Goal: Task Accomplishment & Management: Manage account settings

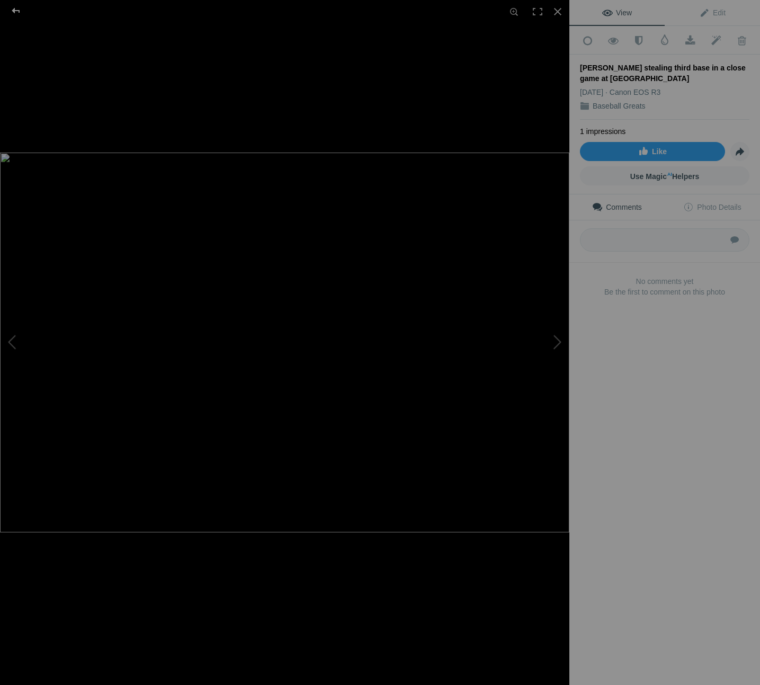
click at [15, 11] on div at bounding box center [16, 10] width 38 height 21
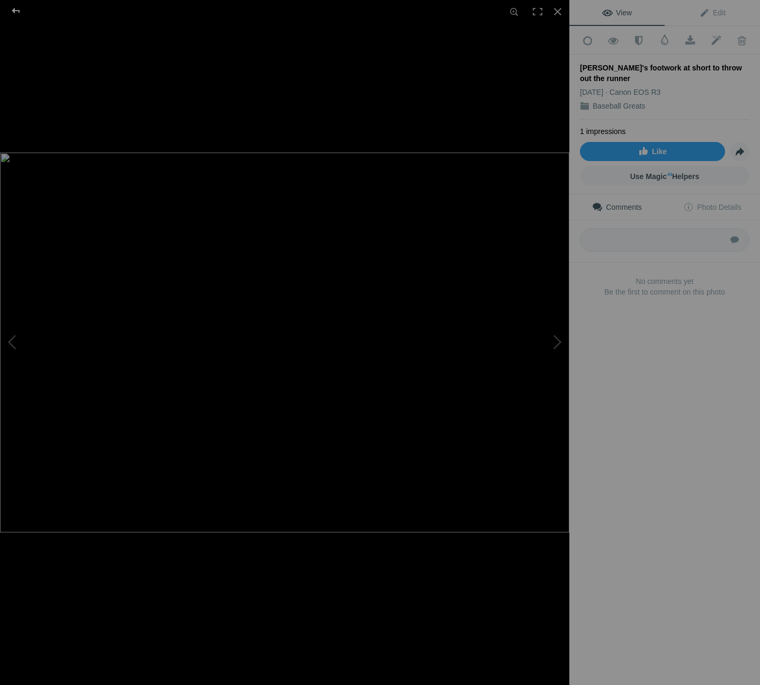
click at [16, 8] on div at bounding box center [16, 10] width 38 height 21
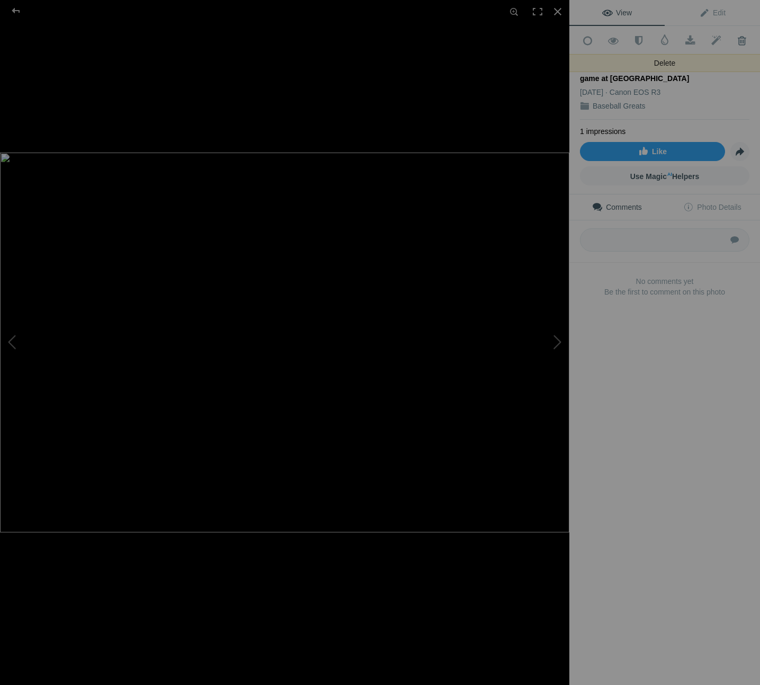
click at [737, 39] on span at bounding box center [741, 40] width 26 height 11
click at [15, 9] on div at bounding box center [16, 10] width 38 height 21
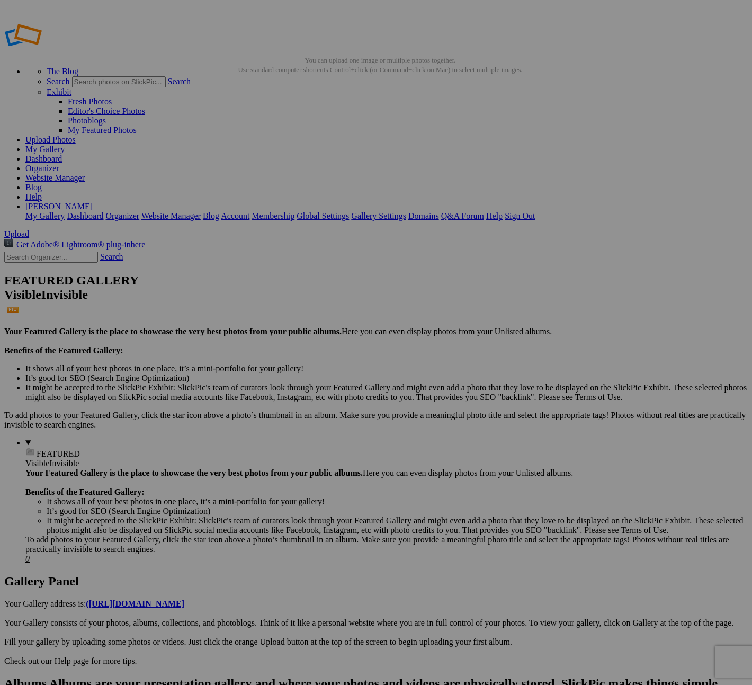
drag, startPoint x: 292, startPoint y: 156, endPoint x: 162, endPoint y: 382, distance: 261.3
drag, startPoint x: 192, startPoint y: 427, endPoint x: 641, endPoint y: 266, distance: 476.7
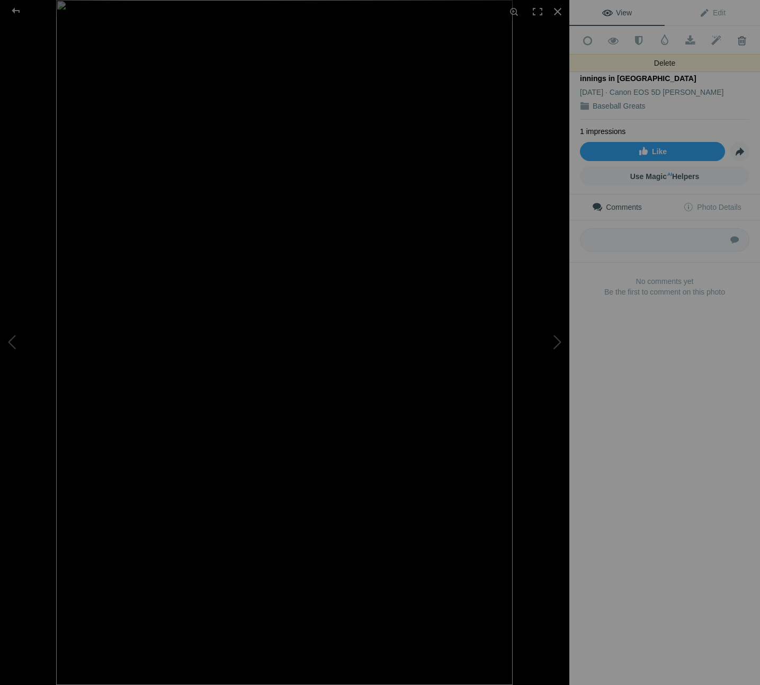
click at [736, 41] on span at bounding box center [741, 40] width 26 height 11
click at [17, 10] on div at bounding box center [16, 10] width 38 height 21
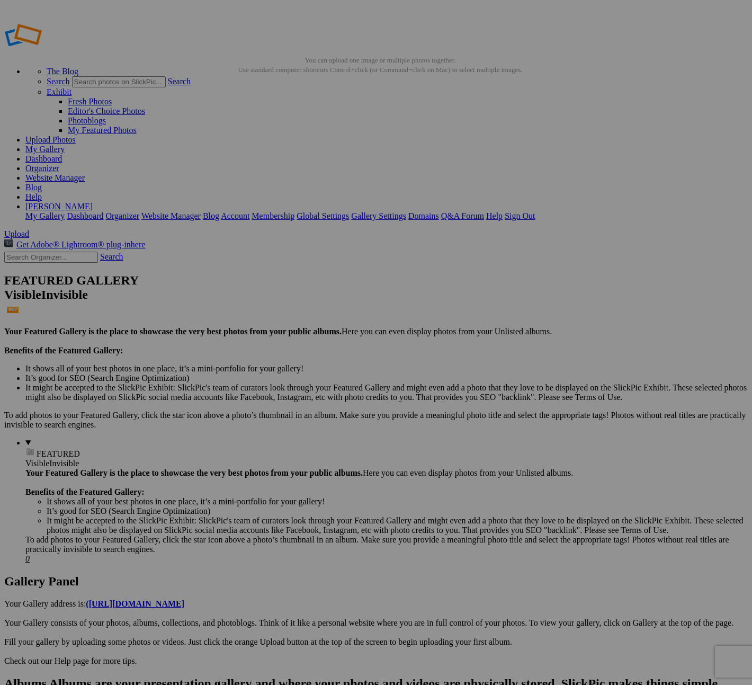
drag, startPoint x: 302, startPoint y: 159, endPoint x: 211, endPoint y: 390, distance: 247.9
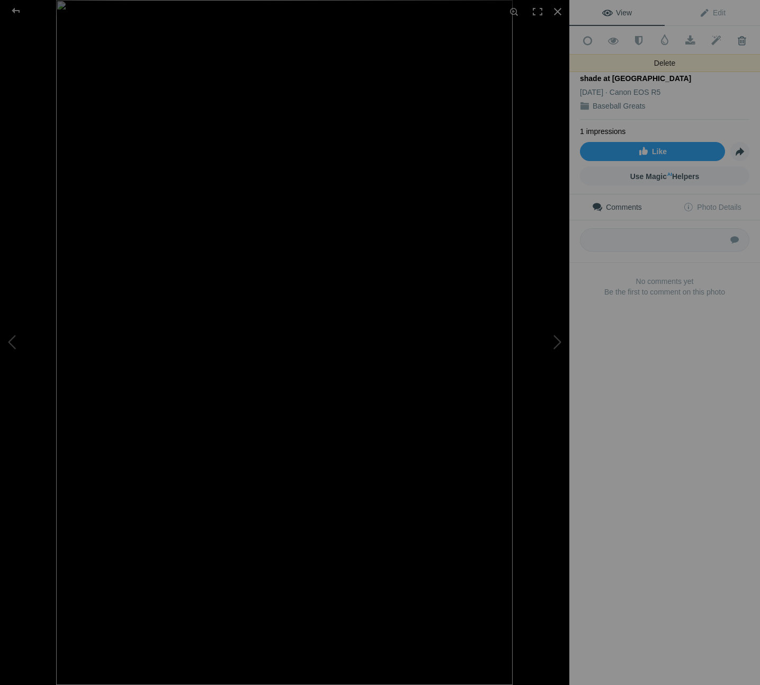
click at [733, 38] on span at bounding box center [741, 40] width 26 height 11
click at [17, 11] on div at bounding box center [16, 10] width 38 height 21
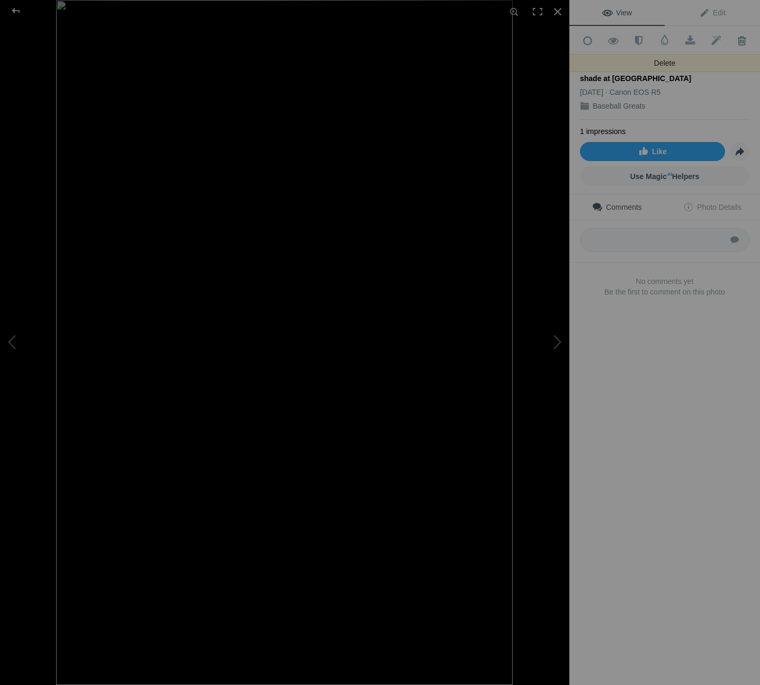
click at [737, 40] on span at bounding box center [741, 40] width 26 height 11
click at [732, 39] on span at bounding box center [741, 40] width 26 height 11
click at [734, 39] on span at bounding box center [741, 40] width 26 height 11
click at [18, 12] on div at bounding box center [16, 10] width 38 height 21
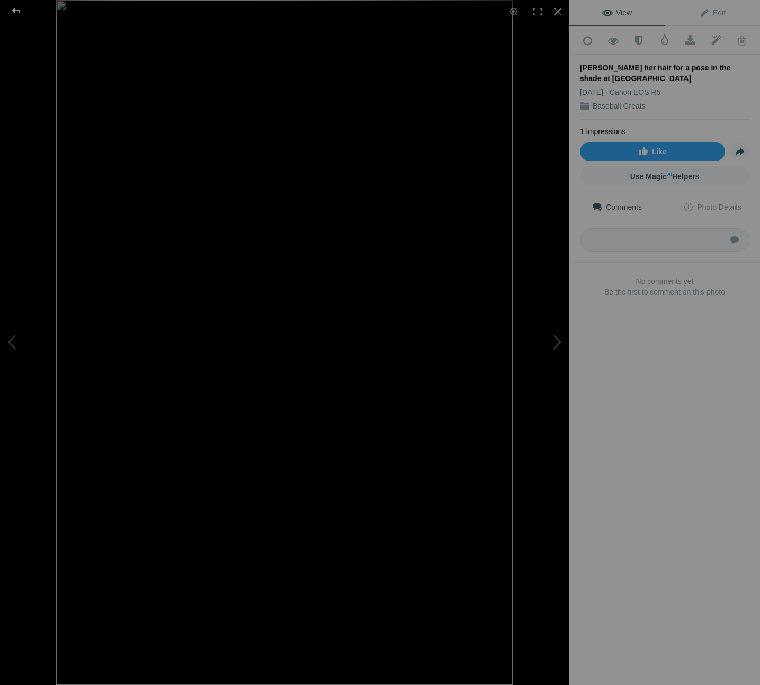
click at [15, 11] on div at bounding box center [16, 10] width 38 height 21
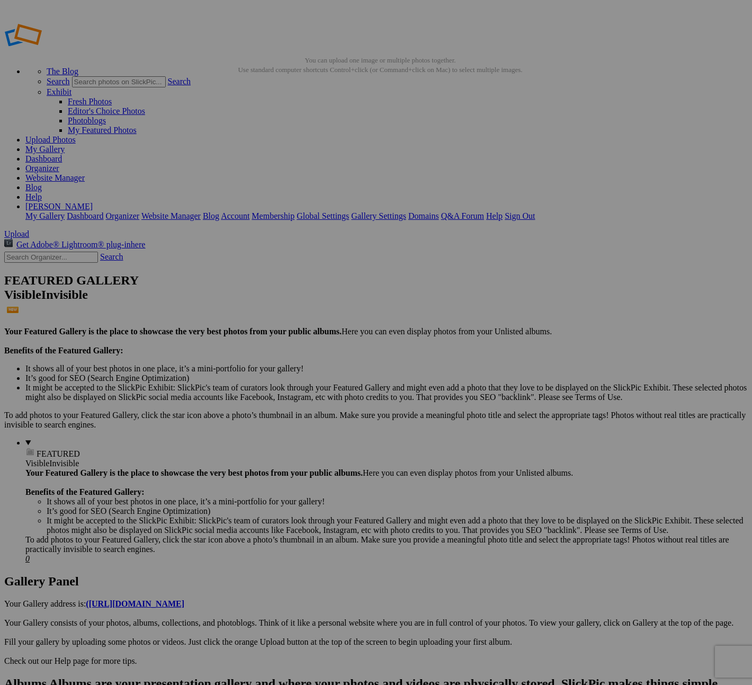
drag, startPoint x: 293, startPoint y: 163, endPoint x: 278, endPoint y: 398, distance: 235.5
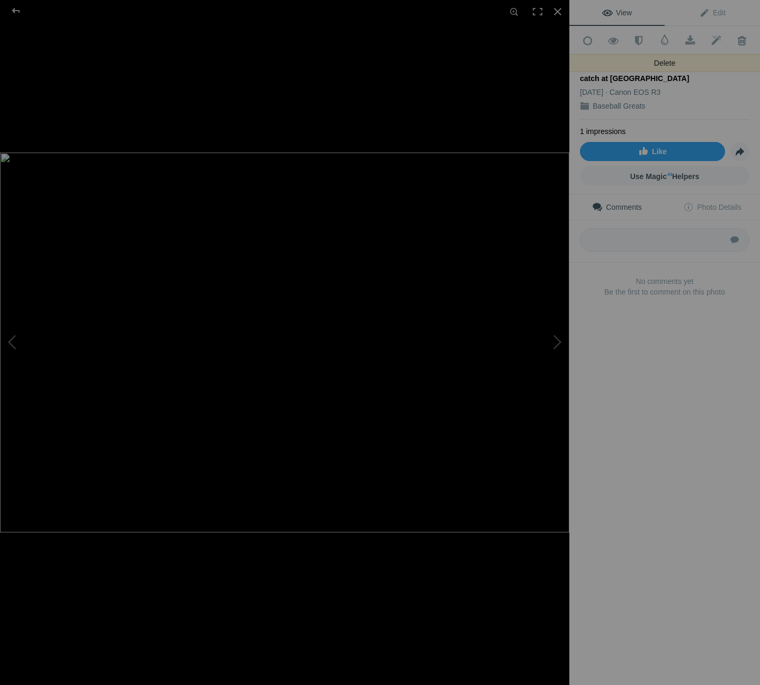
click at [734, 40] on span at bounding box center [741, 40] width 26 height 11
click at [17, 11] on div at bounding box center [16, 10] width 38 height 21
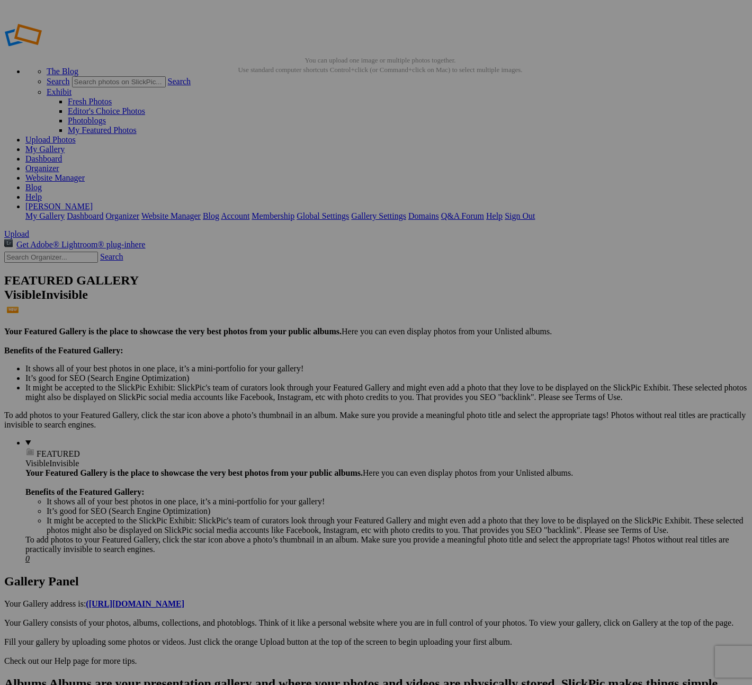
type input "Baseball Greats"
drag, startPoint x: 290, startPoint y: 157, endPoint x: 366, endPoint y: 404, distance: 259.2
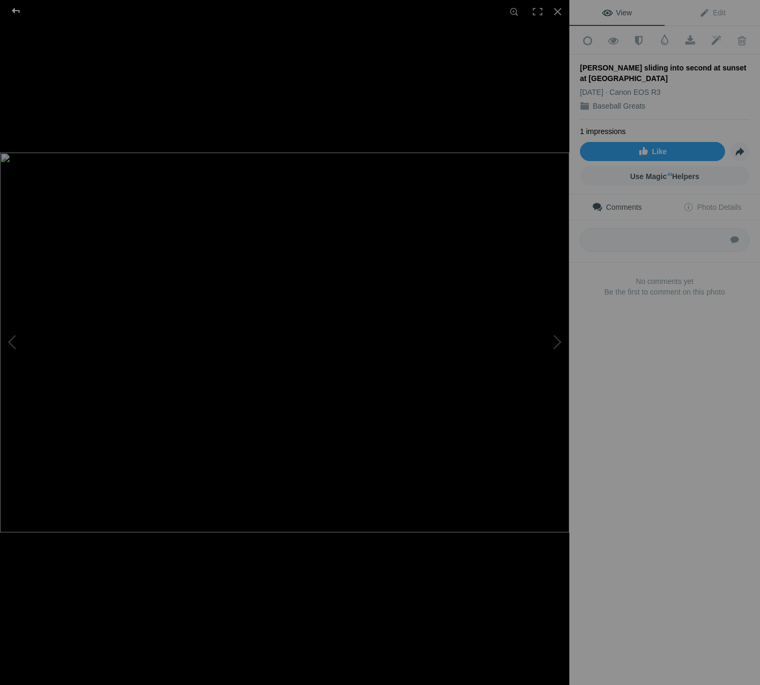
click at [18, 11] on div at bounding box center [16, 10] width 38 height 21
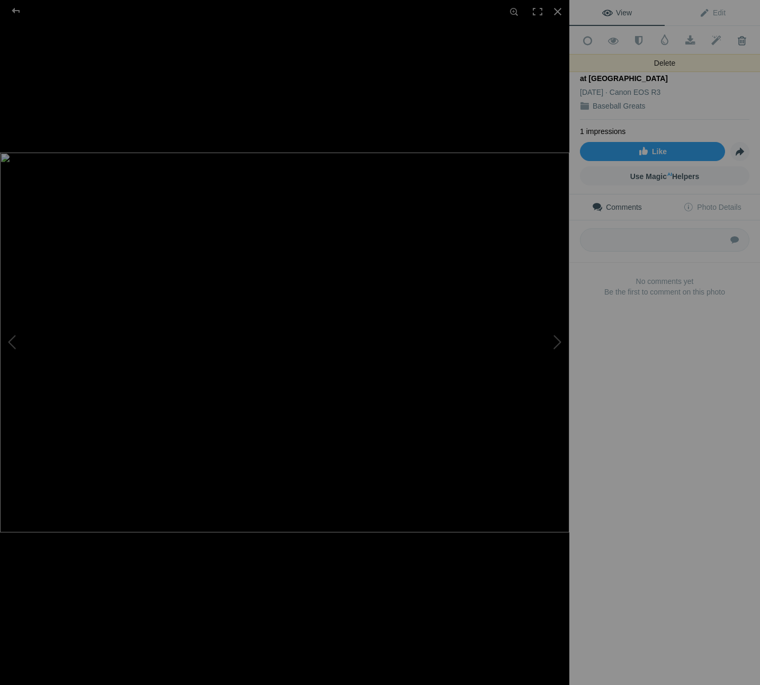
click at [732, 39] on span at bounding box center [741, 40] width 26 height 11
click at [13, 10] on div at bounding box center [16, 10] width 38 height 21
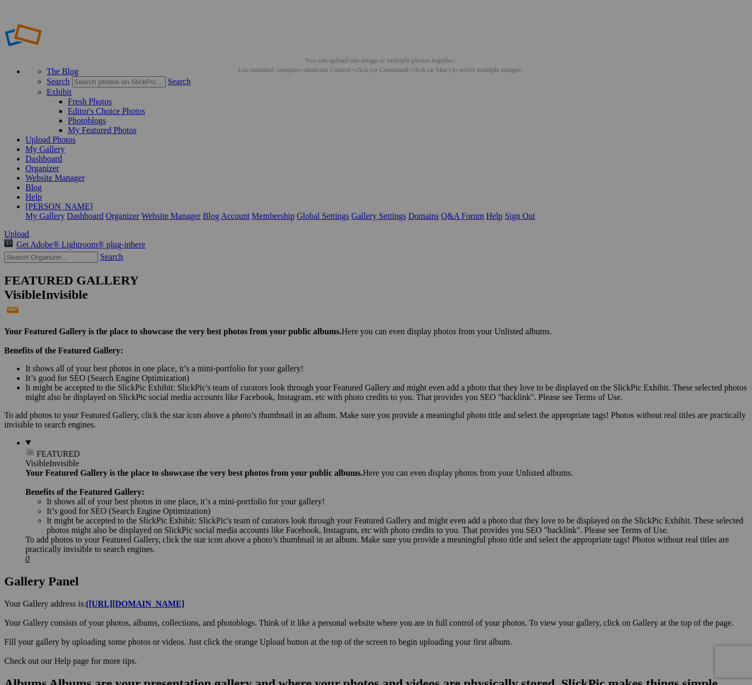
type input "Baseball Greats"
drag, startPoint x: 296, startPoint y: 157, endPoint x: 473, endPoint y: 410, distance: 308.7
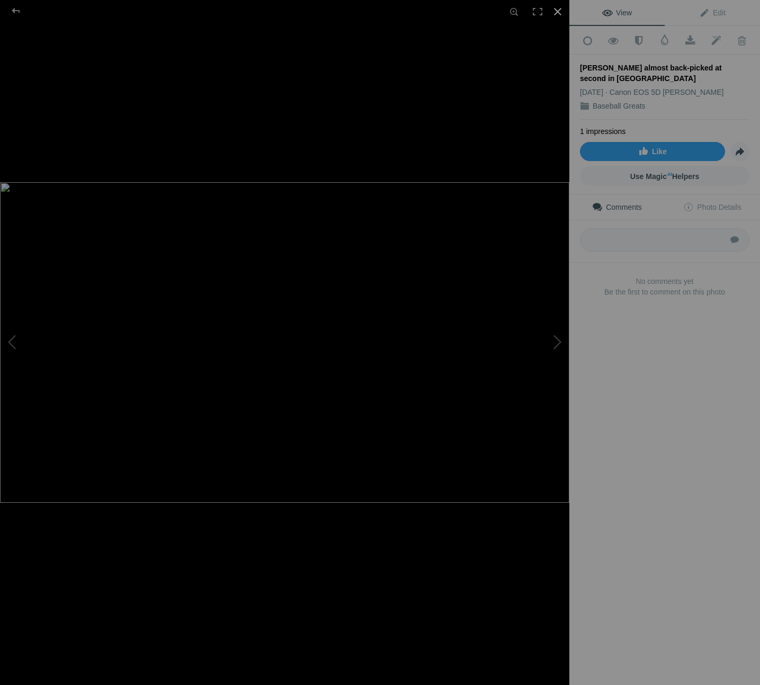
click at [555, 11] on div at bounding box center [557, 11] width 23 height 23
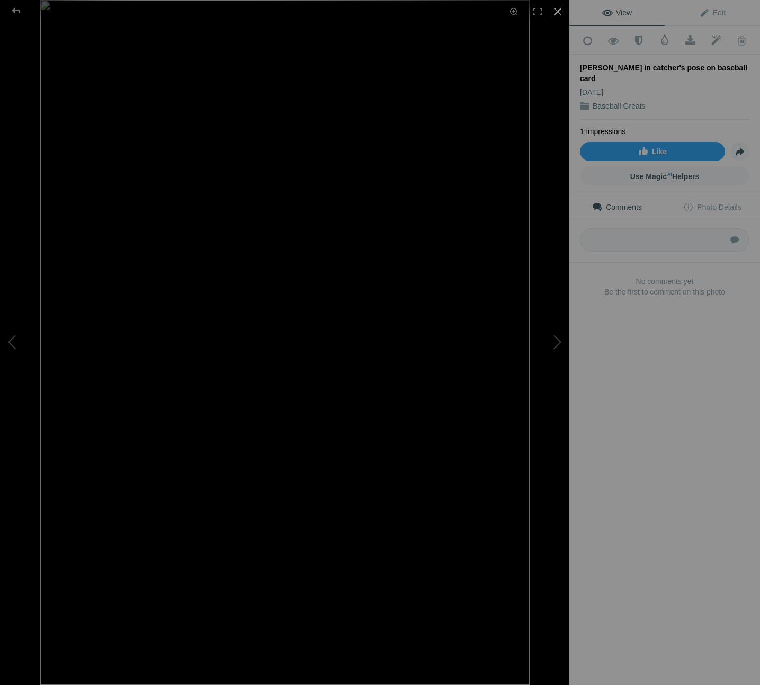
click at [555, 13] on div at bounding box center [557, 11] width 23 height 23
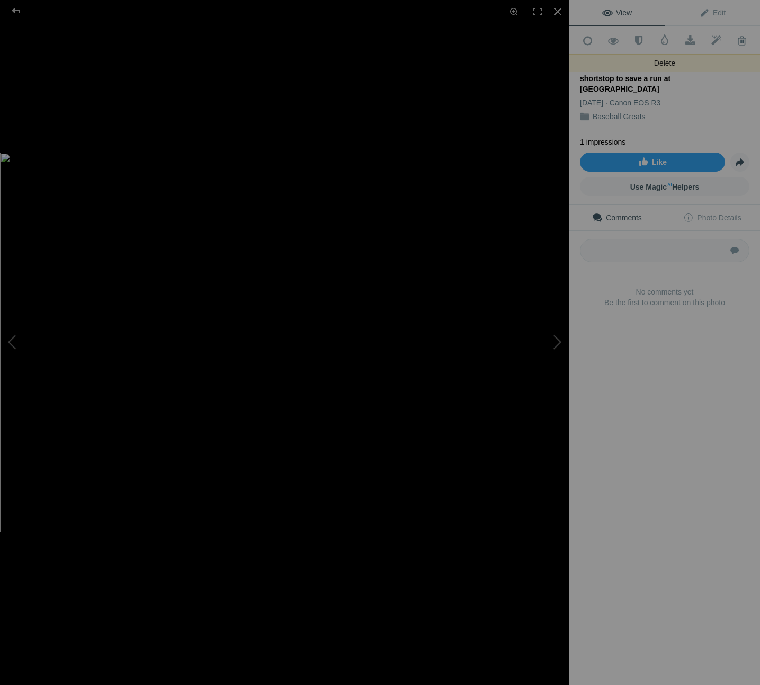
click at [733, 40] on span at bounding box center [741, 40] width 26 height 11
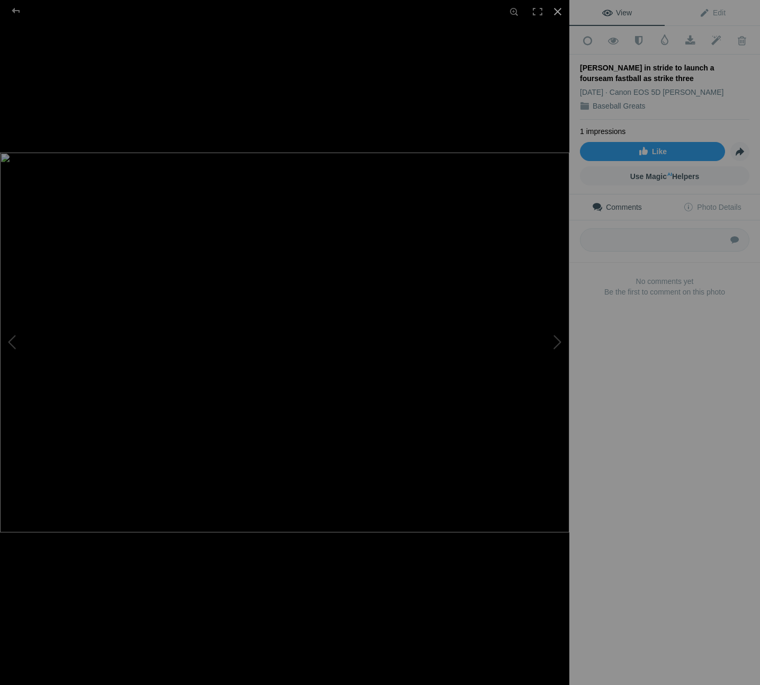
click at [559, 13] on div at bounding box center [557, 11] width 23 height 23
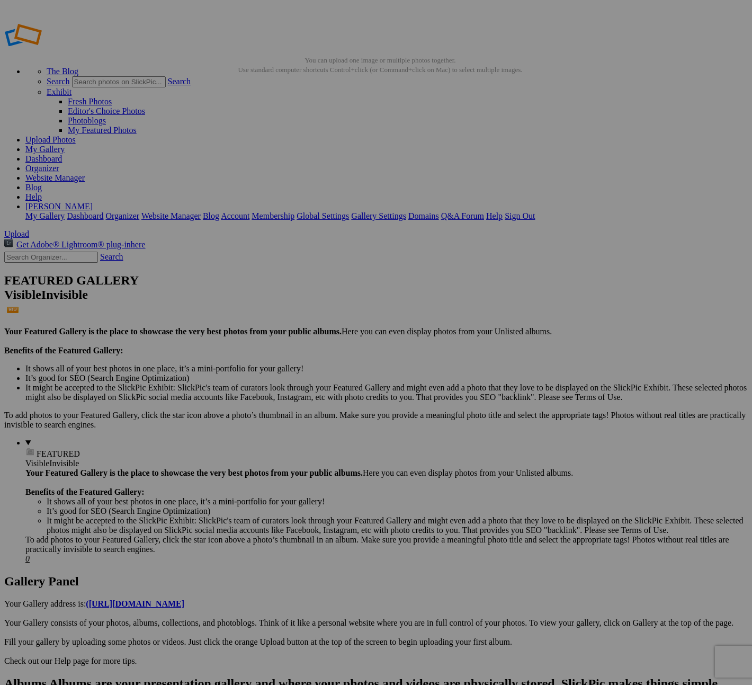
type input "Baseball Greats"
drag, startPoint x: 302, startPoint y: 162, endPoint x: 219, endPoint y: 558, distance: 404.7
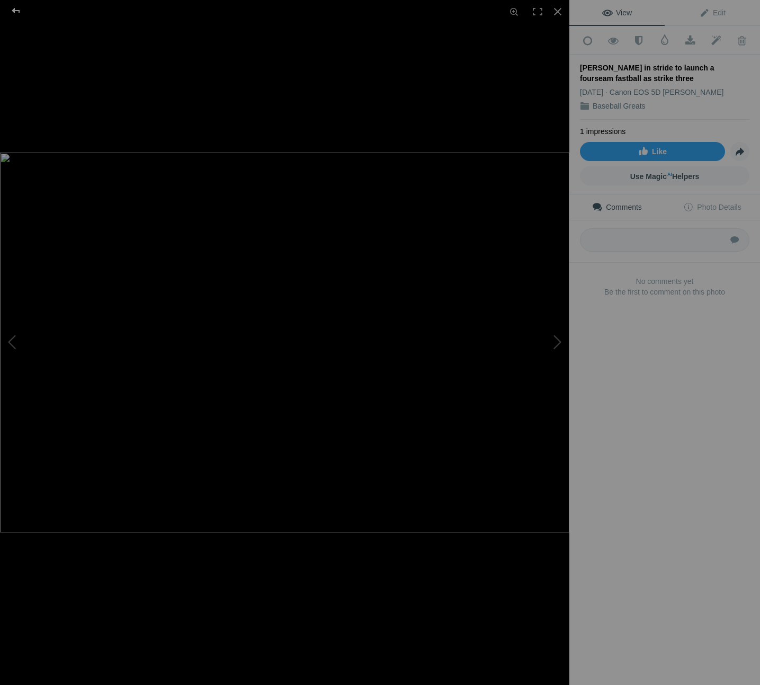
click at [18, 12] on div at bounding box center [16, 10] width 38 height 21
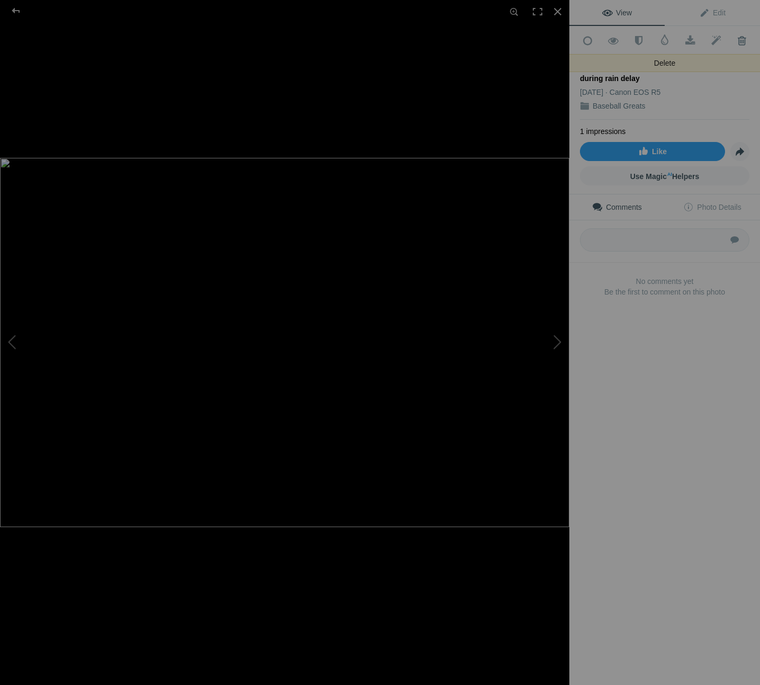
click at [733, 39] on span at bounding box center [741, 40] width 26 height 11
click at [733, 38] on span at bounding box center [741, 40] width 26 height 11
click at [14, 12] on div at bounding box center [16, 10] width 38 height 21
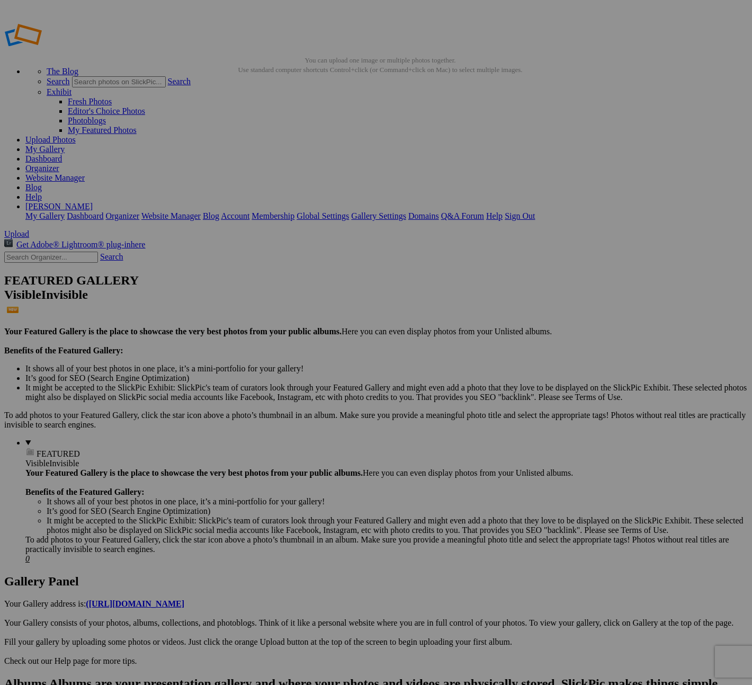
drag, startPoint x: 285, startPoint y: 169, endPoint x: 383, endPoint y: 539, distance: 382.3
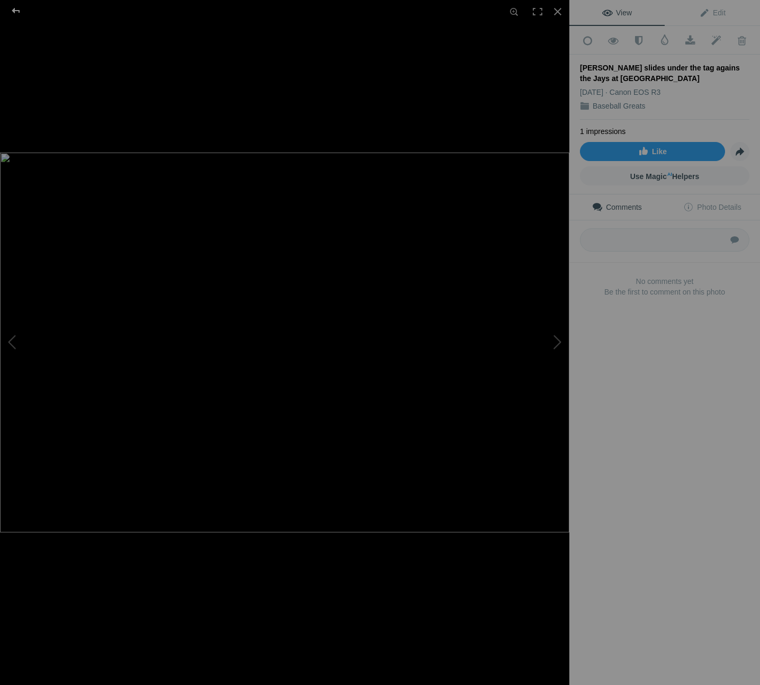
click at [13, 9] on div at bounding box center [16, 10] width 38 height 21
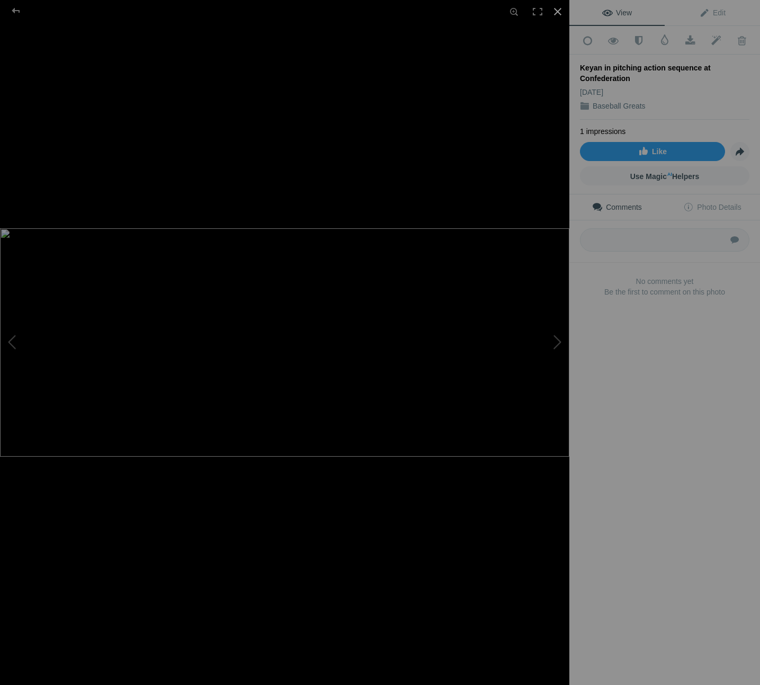
click at [558, 9] on div at bounding box center [557, 11] width 23 height 23
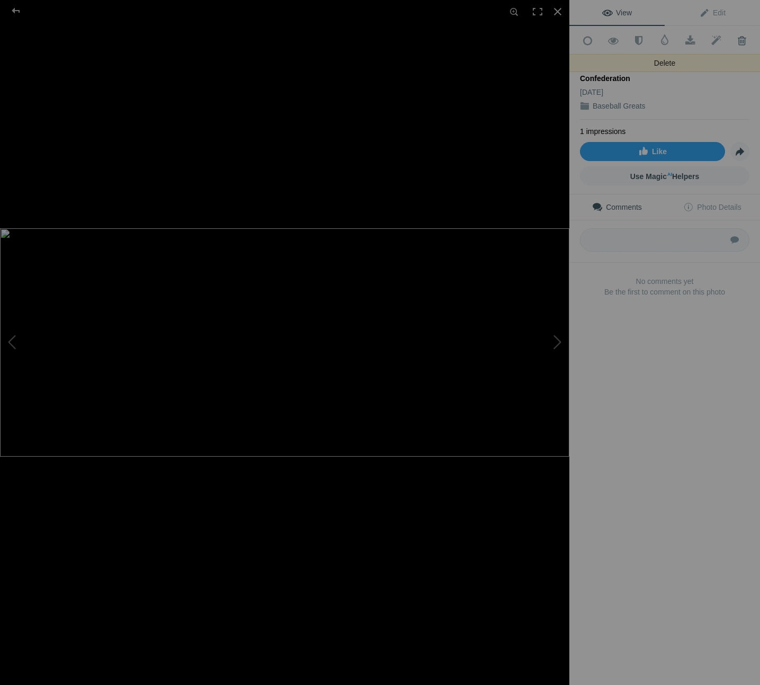
click at [735, 37] on span at bounding box center [741, 40] width 26 height 11
click at [14, 12] on div at bounding box center [16, 10] width 38 height 21
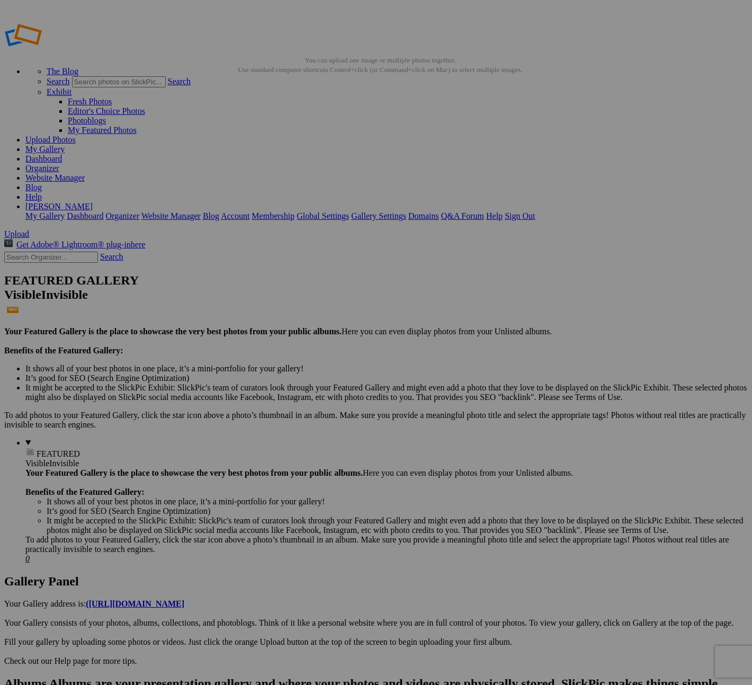
type input "Baseball Greats"
drag, startPoint x: 287, startPoint y: 162, endPoint x: 461, endPoint y: 556, distance: 430.9
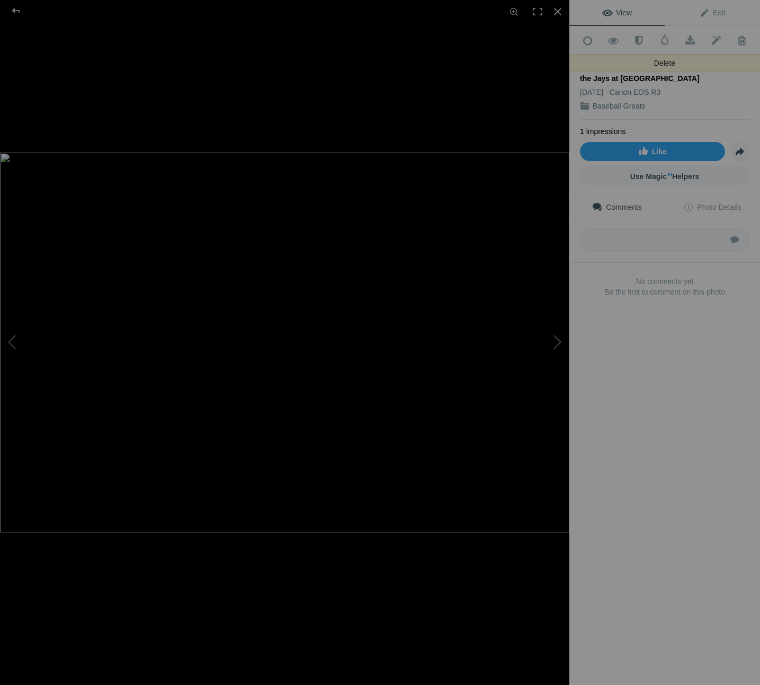
click at [735, 39] on span at bounding box center [741, 40] width 26 height 11
click at [16, 10] on div at bounding box center [16, 10] width 38 height 21
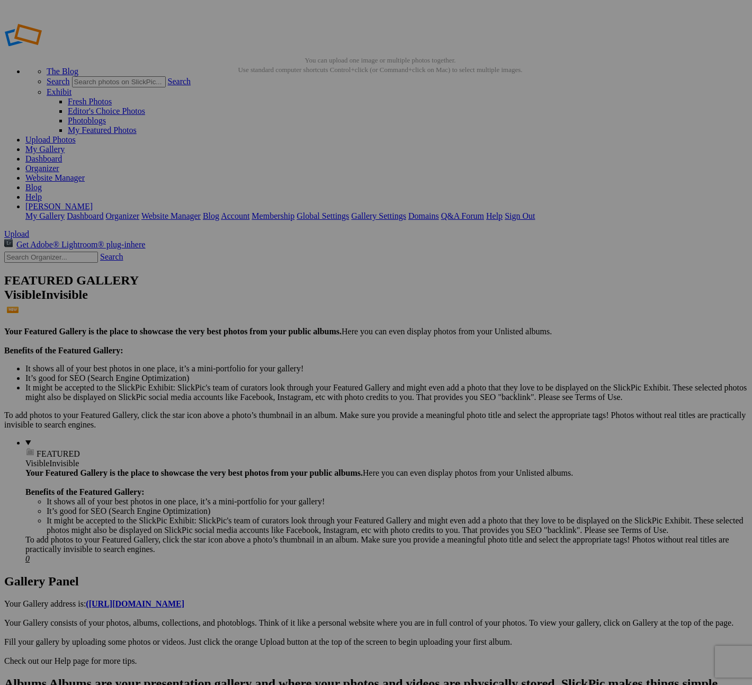
type input "Baseball Greats"
drag, startPoint x: 298, startPoint y: 158, endPoint x: 571, endPoint y: 535, distance: 465.9
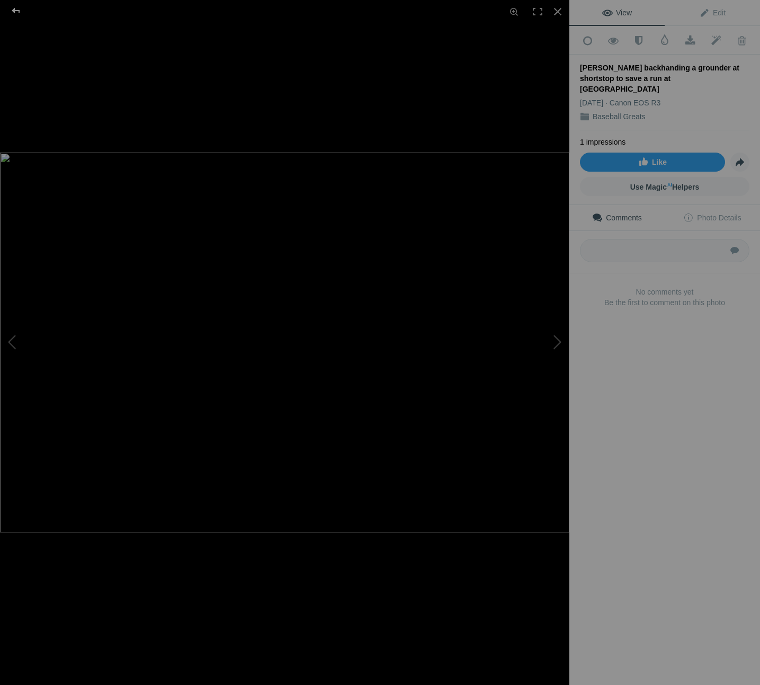
click at [17, 8] on div at bounding box center [16, 10] width 38 height 21
